Goal: Task Accomplishment & Management: Use online tool/utility

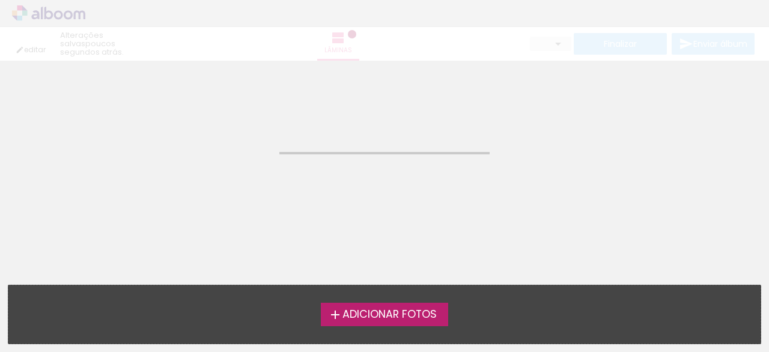
click at [209, 181] on neon-animatable "Confirmar Cancelar" at bounding box center [384, 122] width 769 height 122
click at [219, 166] on neon-animatable "Confirmar Cancelar" at bounding box center [384, 122] width 769 height 122
click at [48, 15] on div "editar poucos segundos atrás. Lâminas Finalizar Enviar álbum" at bounding box center [384, 30] width 769 height 61
